Goal: Navigation & Orientation: Understand site structure

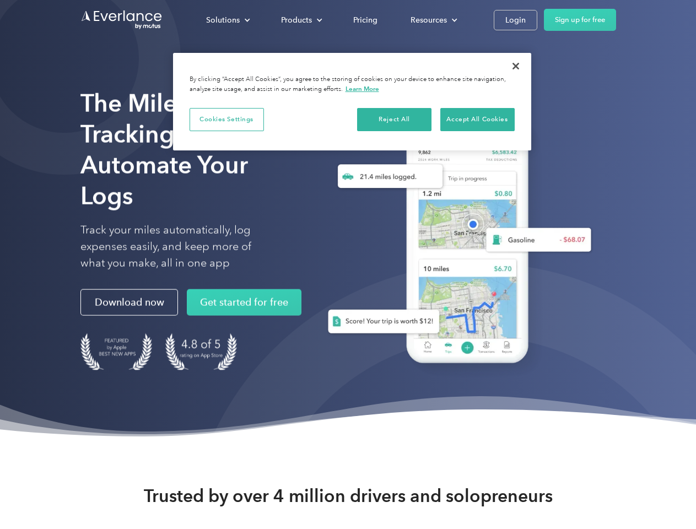
click at [227, 20] on div "Solutions" at bounding box center [223, 20] width 34 height 14
click at [300, 20] on div "Products" at bounding box center [296, 20] width 31 height 14
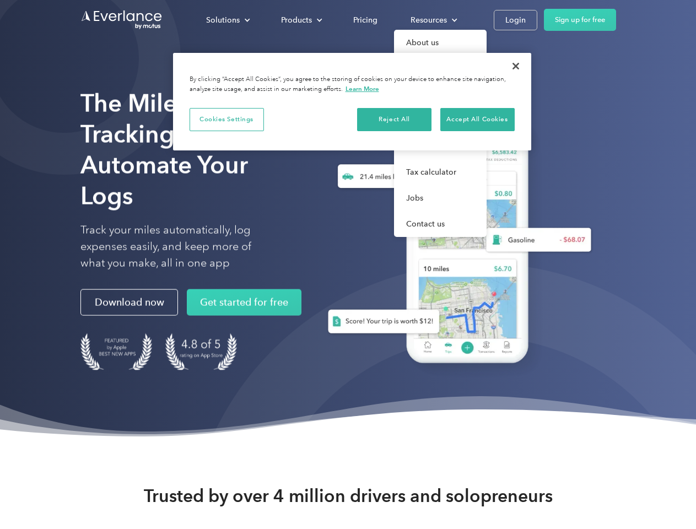
click at [432, 20] on div "Resources" at bounding box center [428, 20] width 36 height 14
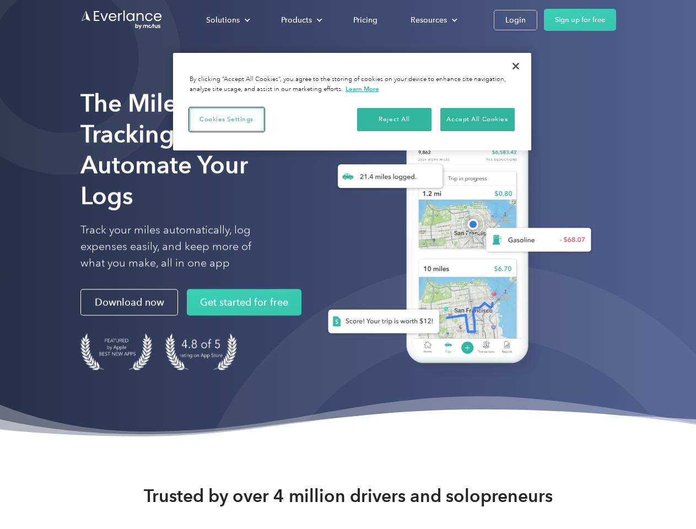
click at [226, 119] on button "Cookies Settings" at bounding box center [226, 119] width 74 height 23
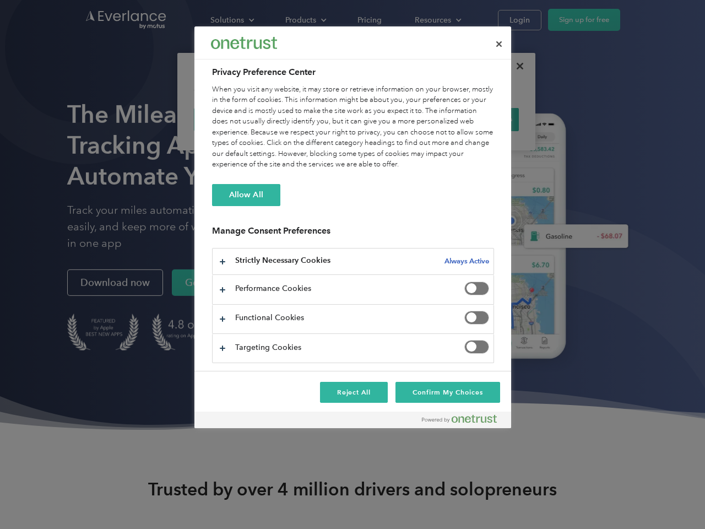
click at [394, 119] on div "When you visit any website, it may store or retrieve information on your browse…" at bounding box center [353, 127] width 282 height 86
click at [477, 119] on div "When you visit any website, it may store or retrieve information on your browse…" at bounding box center [353, 127] width 282 height 86
click at [516, 66] on div at bounding box center [352, 264] width 705 height 529
